Goal: Information Seeking & Learning: Learn about a topic

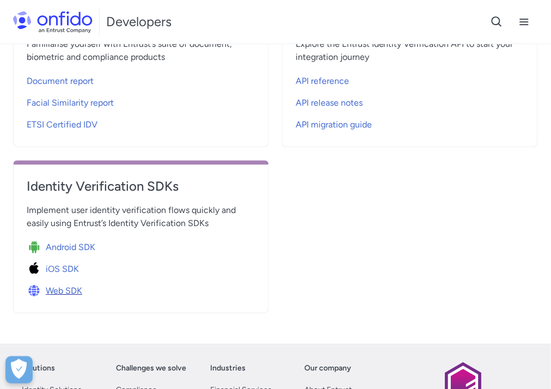
scroll to position [393, 0]
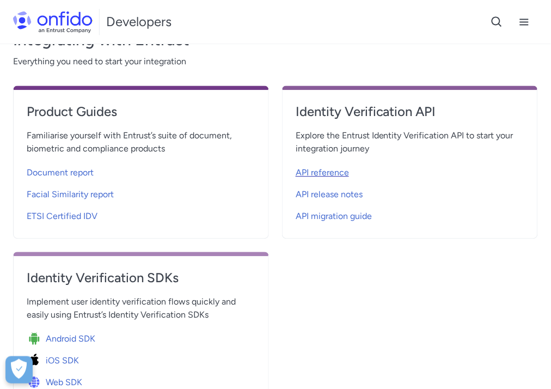
click at [342, 175] on span "API reference" at bounding box center [322, 172] width 53 height 13
select select "http"
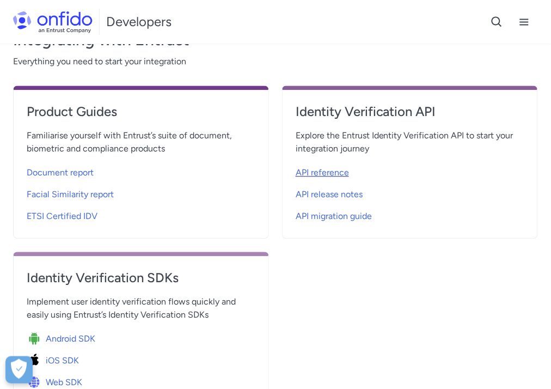
select select "http"
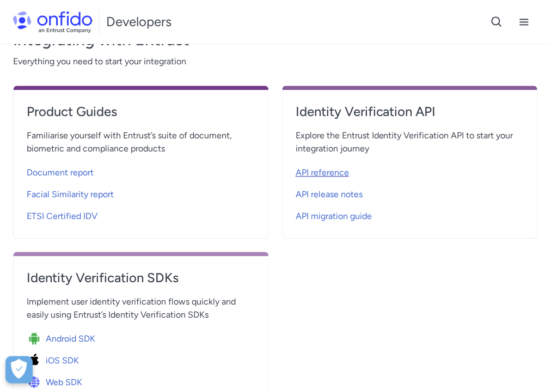
select select "http"
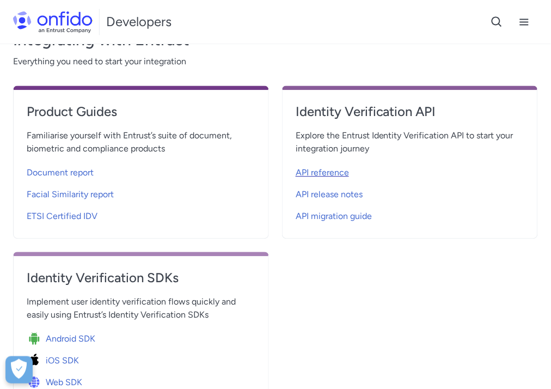
select select "http"
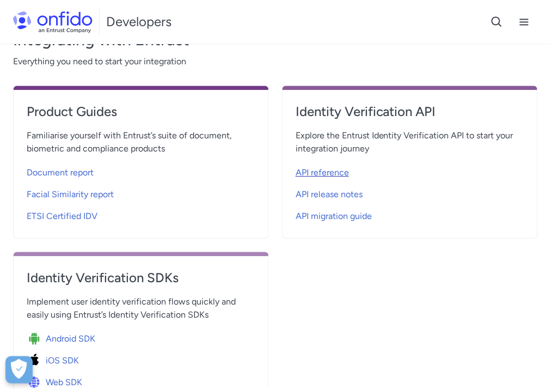
select select "http"
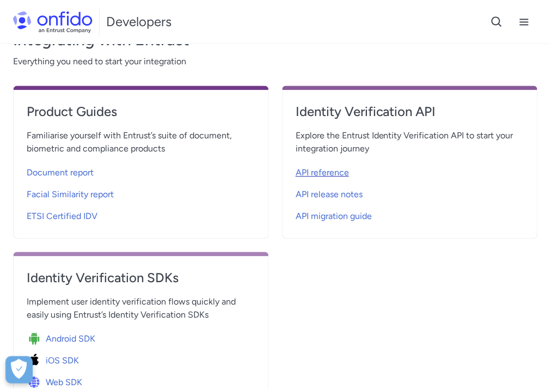
select select "http"
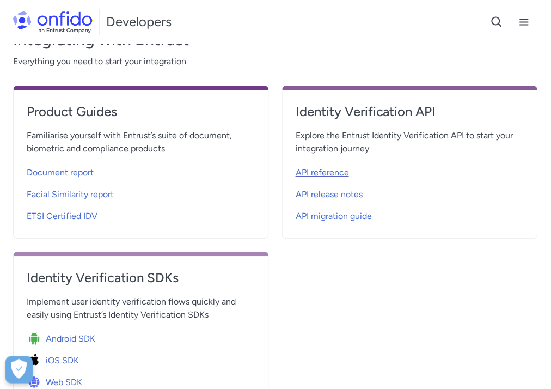
select select "http"
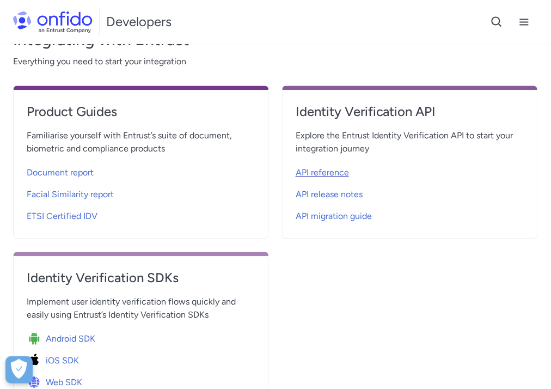
select select "http"
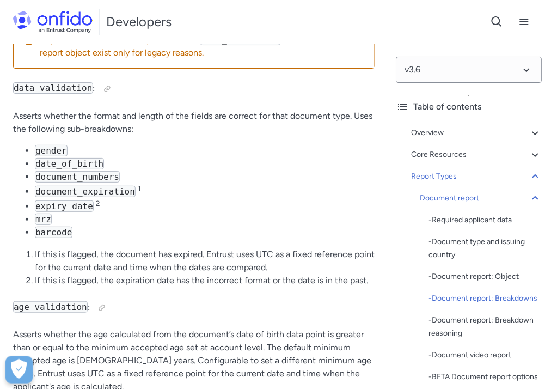
scroll to position [60407, 0]
